Goal: Check status: Check status

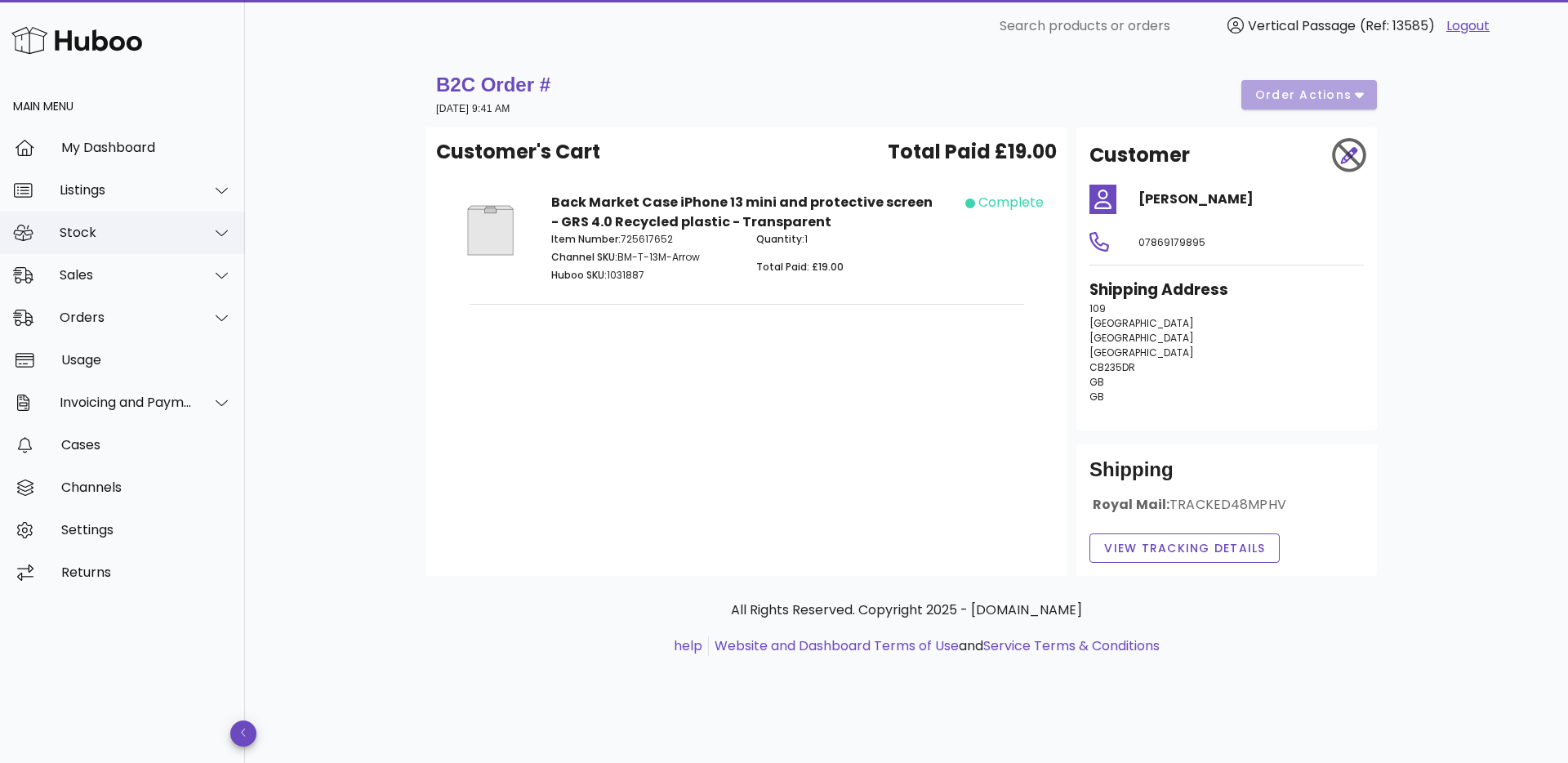
click at [224, 235] on icon at bounding box center [222, 232] width 12 height 14
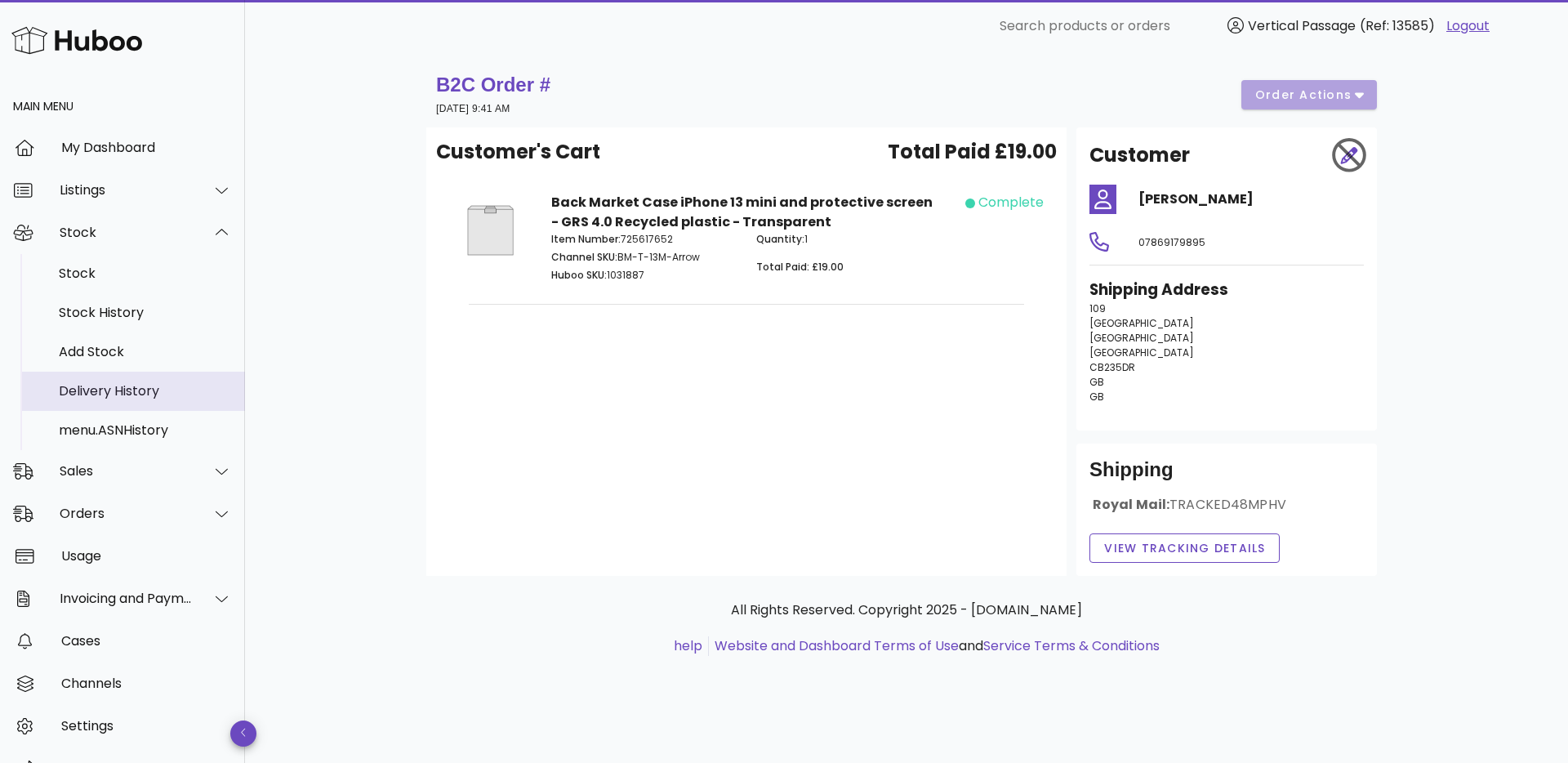
click at [115, 381] on div "Delivery History" at bounding box center [145, 390] width 173 height 35
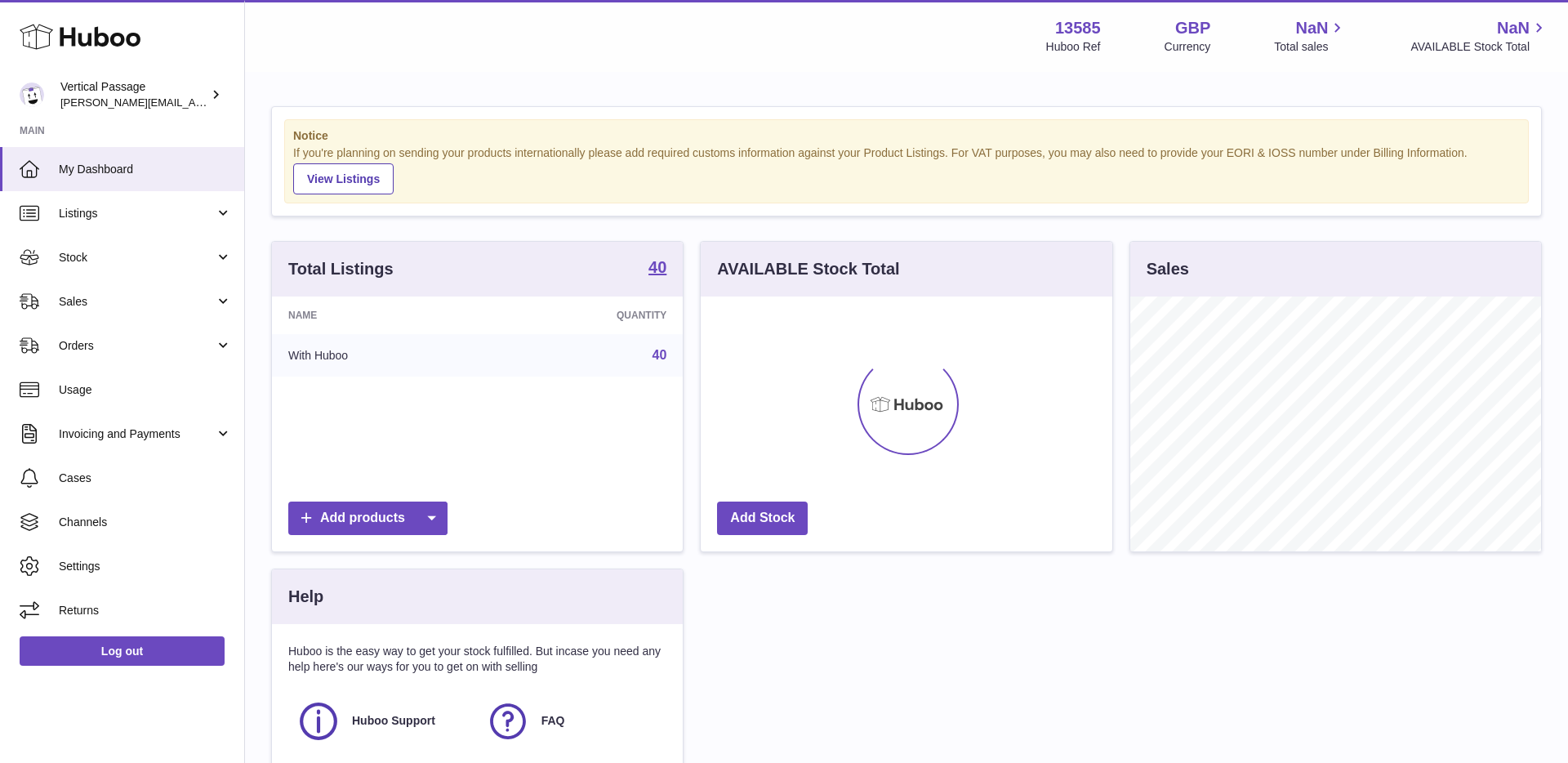
scroll to position [255, 412]
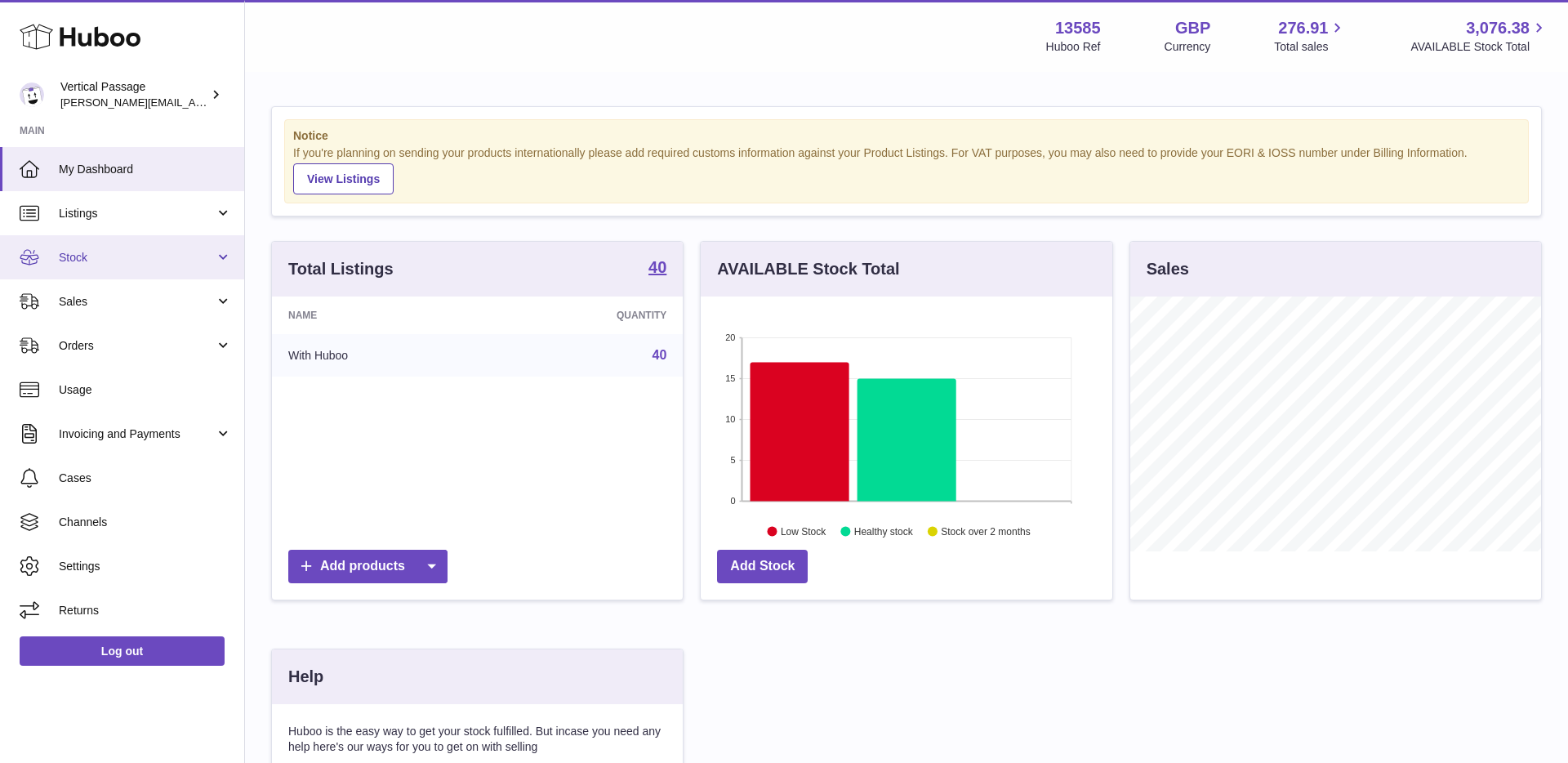
click at [228, 256] on link "Stock" at bounding box center [122, 257] width 244 height 44
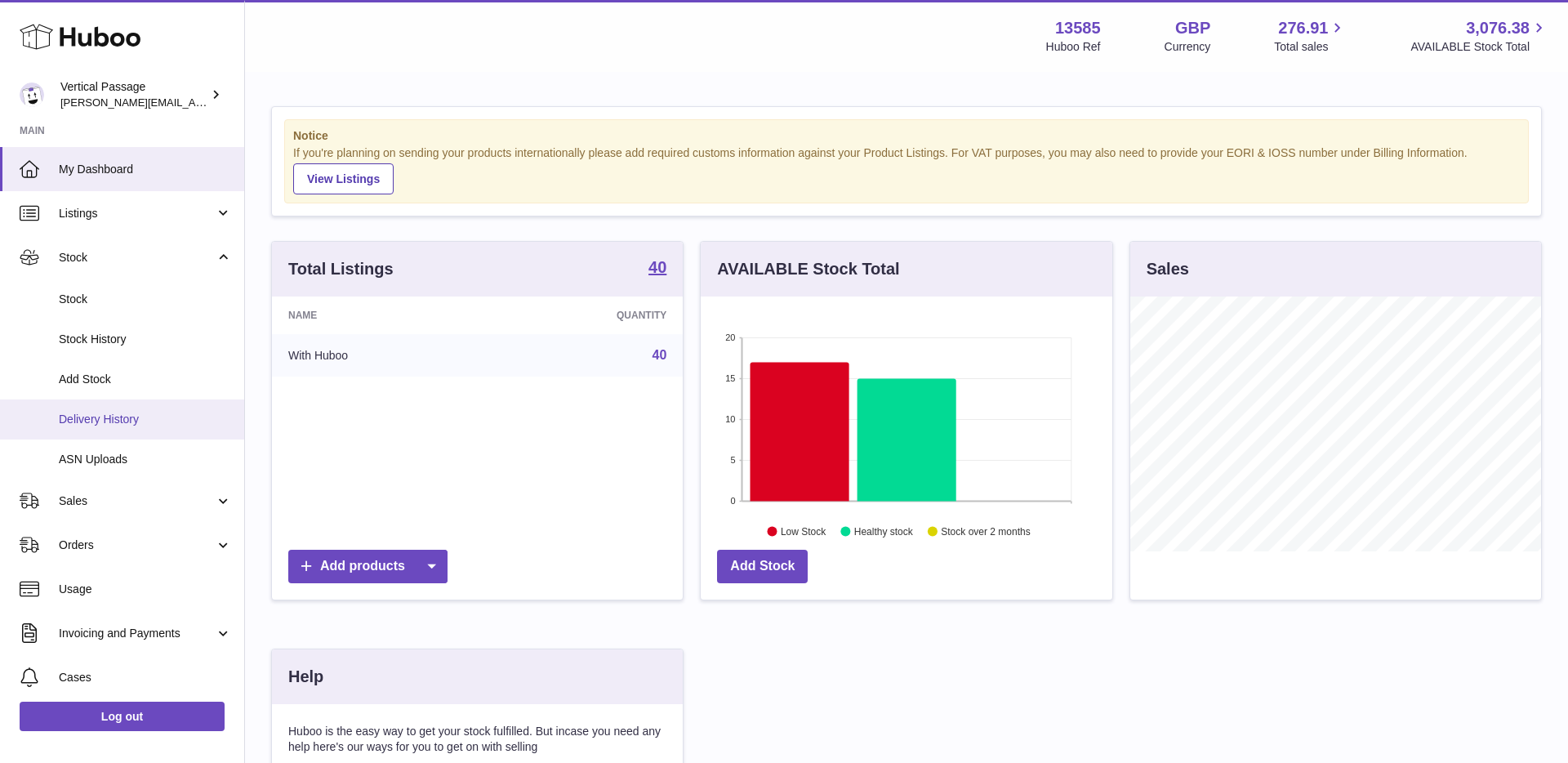
click at [86, 419] on span "Delivery History" at bounding box center [145, 419] width 173 height 15
